Goal: Task Accomplishment & Management: Manage account settings

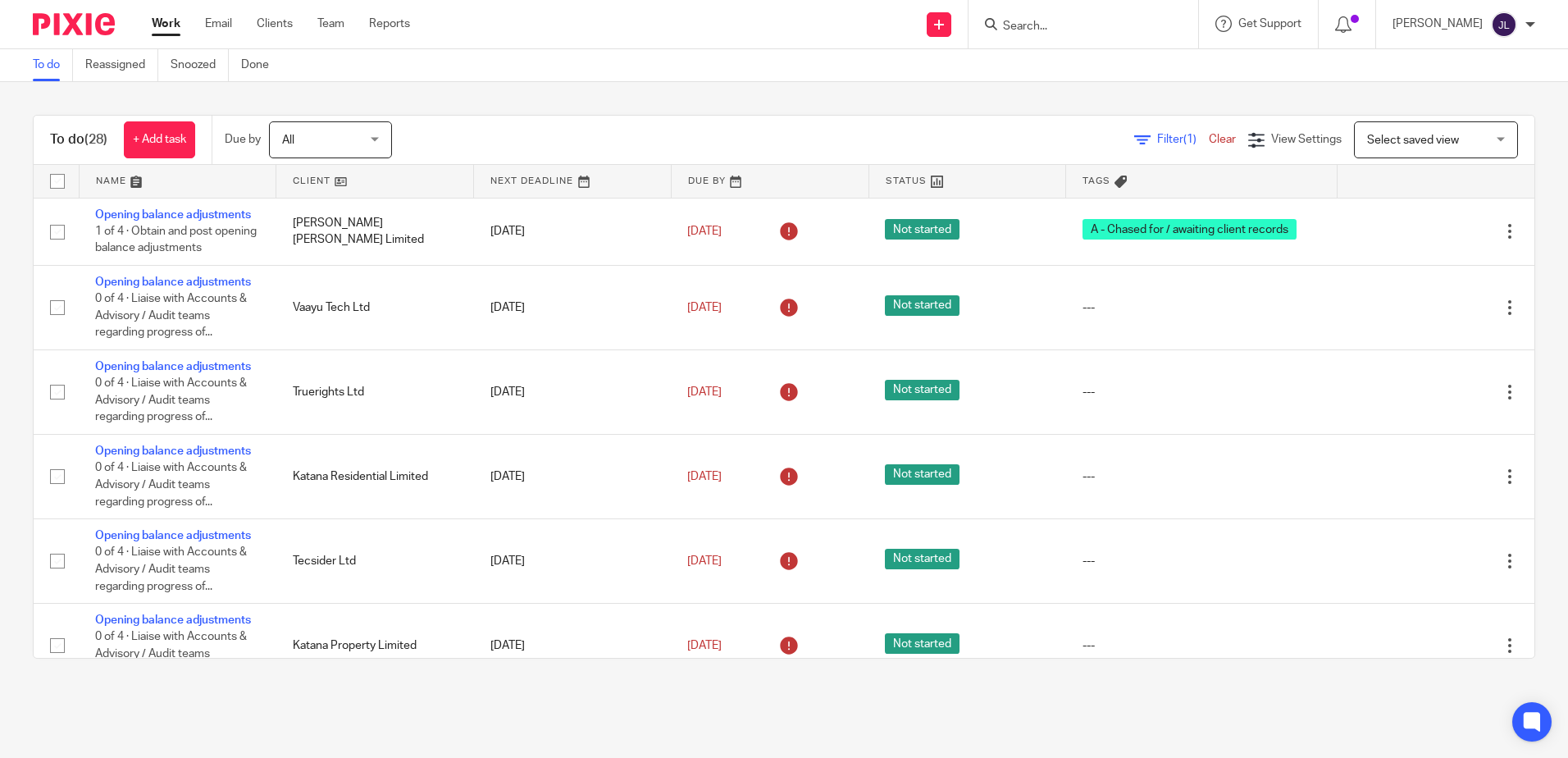
scroll to position [492, 0]
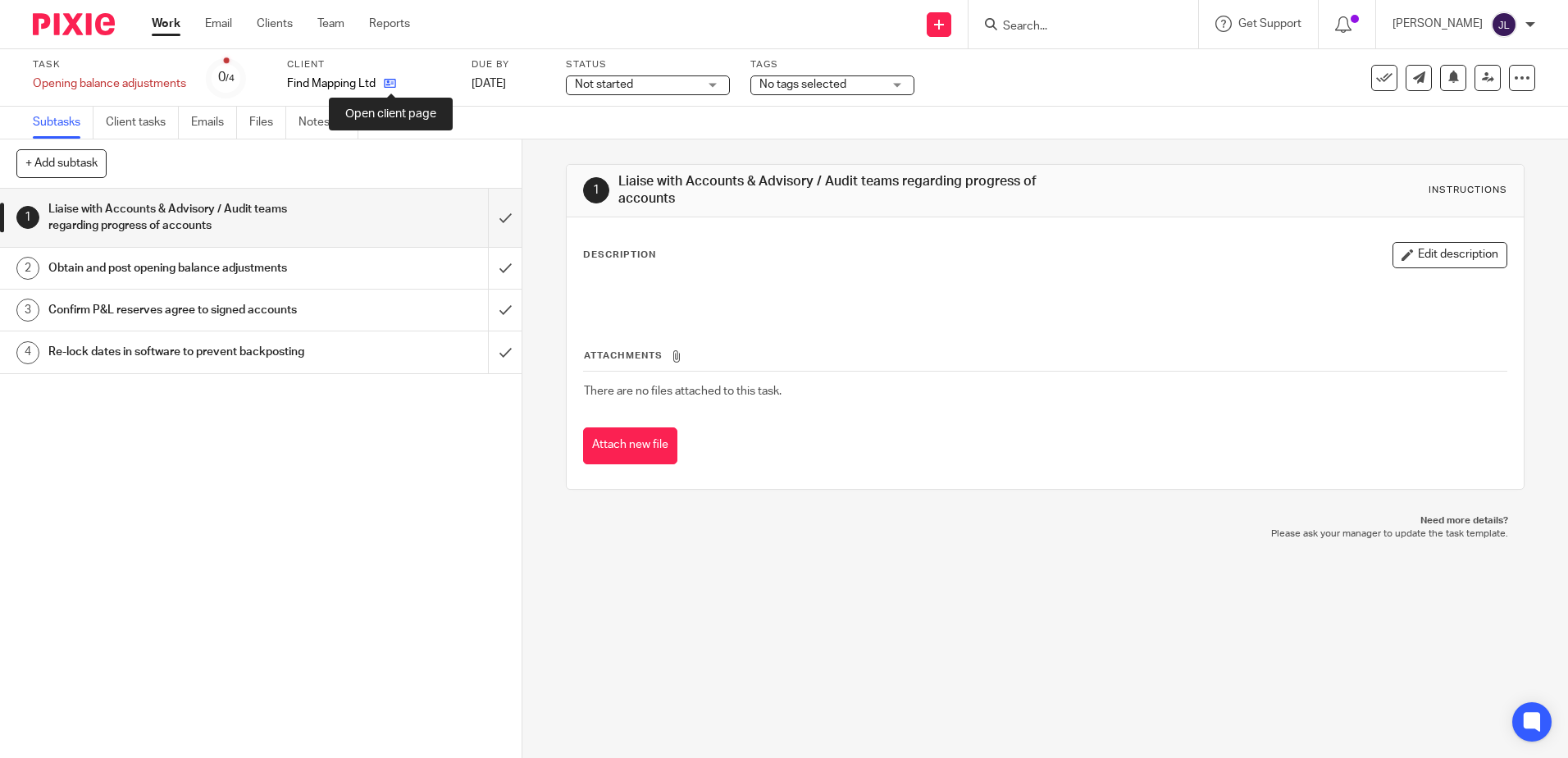
click at [380, 76] on link at bounding box center [386, 83] width 20 height 16
click at [387, 76] on link at bounding box center [386, 83] width 20 height 16
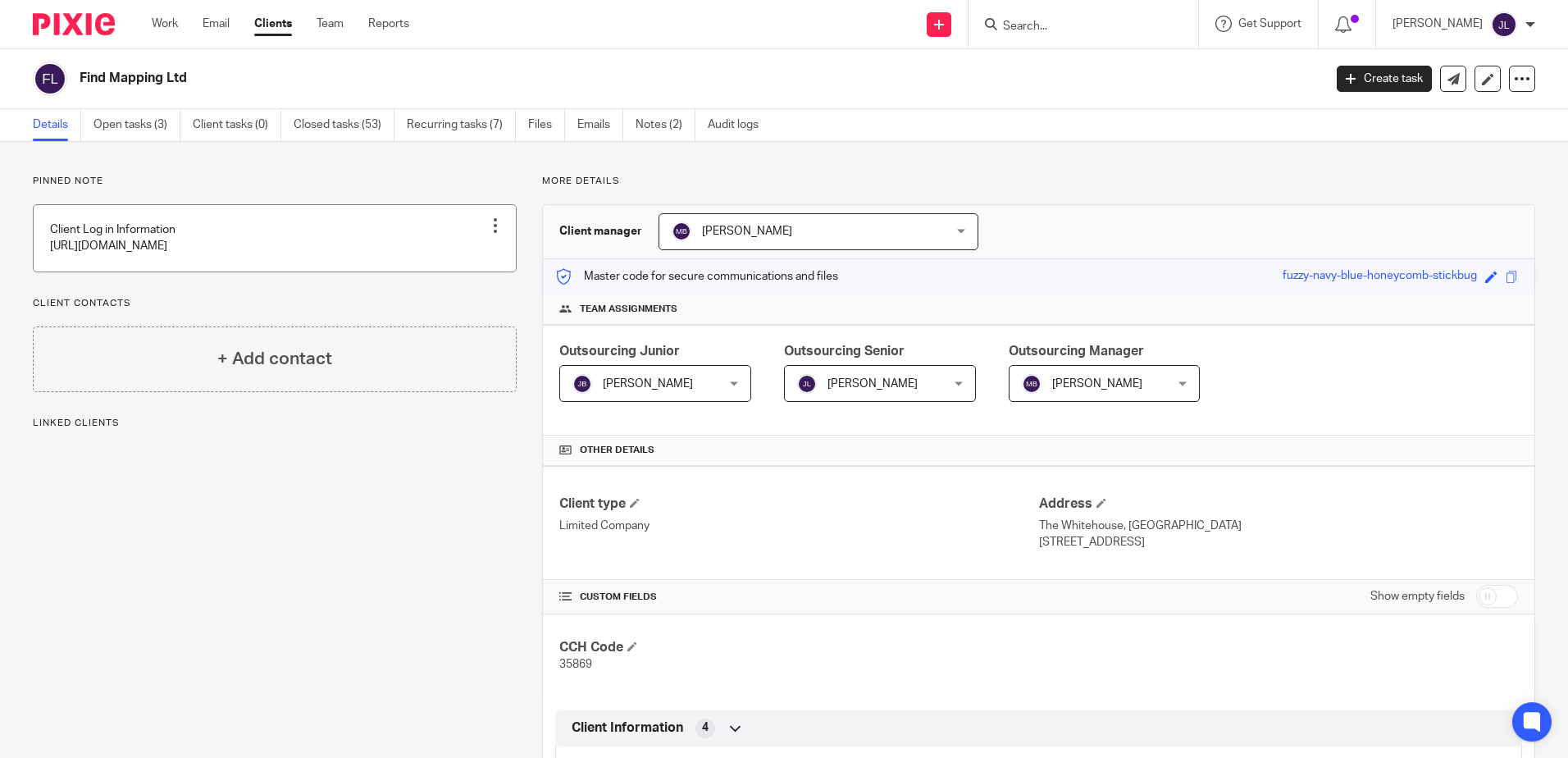
click at [327, 209] on link at bounding box center [275, 239] width 482 height 66
